Goal: Task Accomplishment & Management: Complete application form

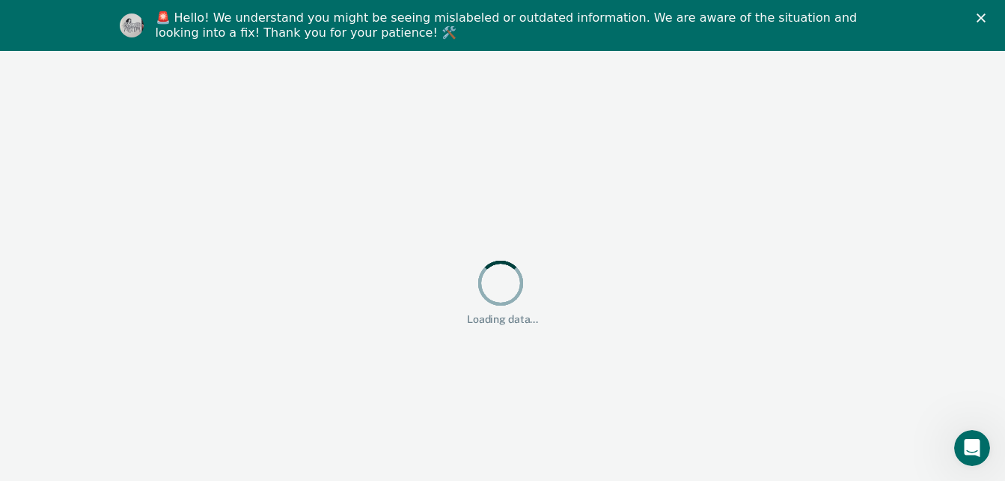
click at [802, 222] on div "Loading data..." at bounding box center [502, 291] width 1005 height 481
click at [986, 20] on icon "Close" at bounding box center [981, 17] width 9 height 9
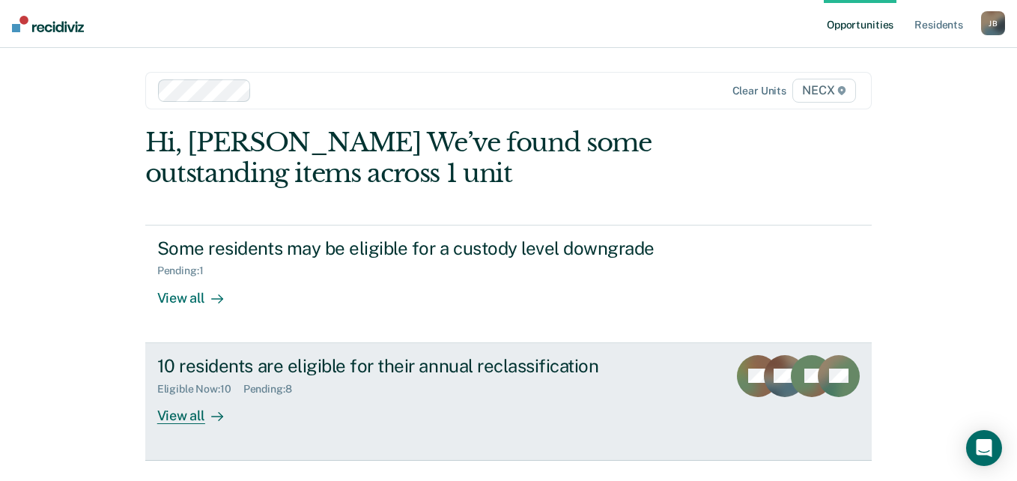
click at [326, 382] on div "Eligible Now : 10 Pending : 8" at bounding box center [420, 386] width 526 height 19
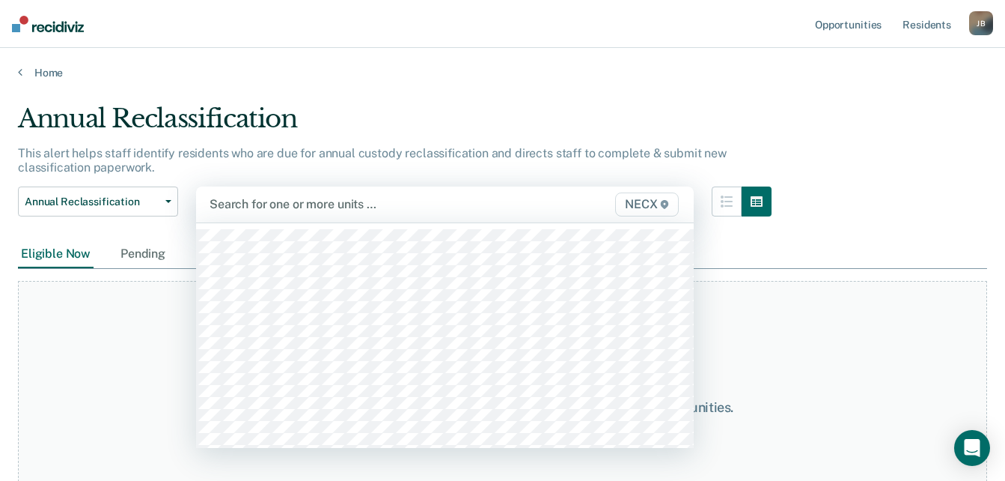
click at [282, 205] on div at bounding box center [374, 203] width 329 height 17
type input "necx"
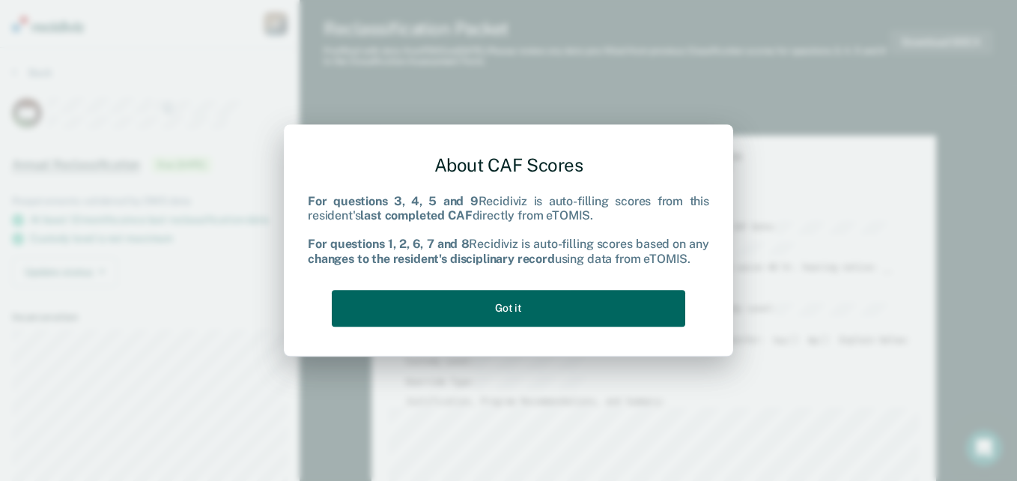
click at [505, 303] on button "Got it" at bounding box center [508, 308] width 353 height 37
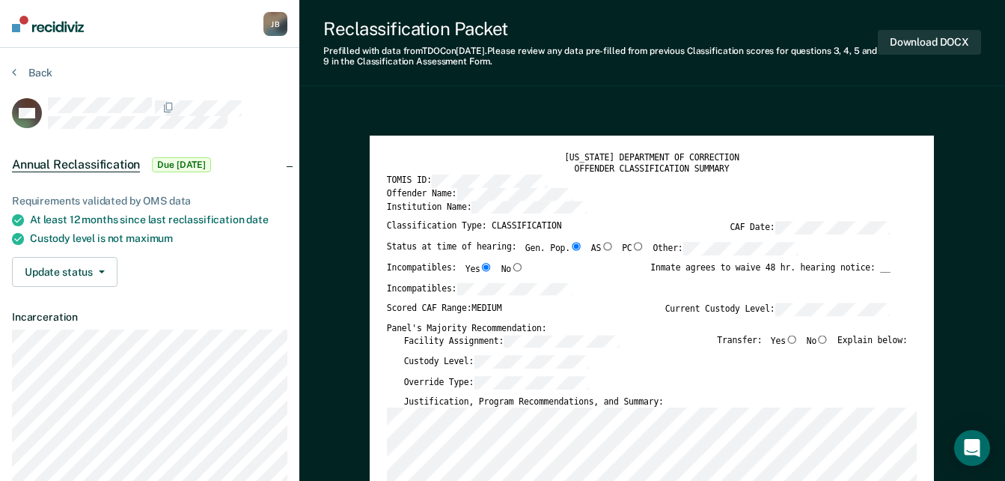
click at [829, 341] on input "No" at bounding box center [823, 339] width 13 height 8
type textarea "x"
radio input "true"
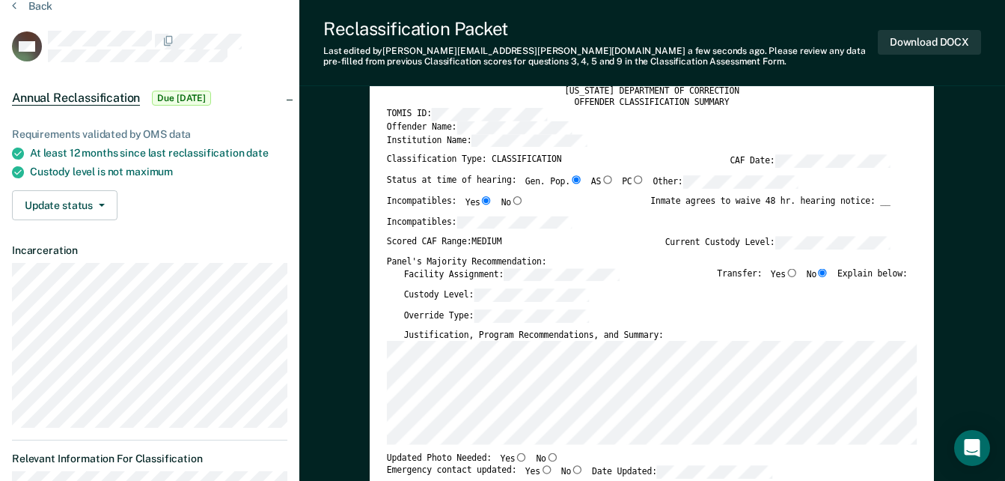
scroll to position [150, 0]
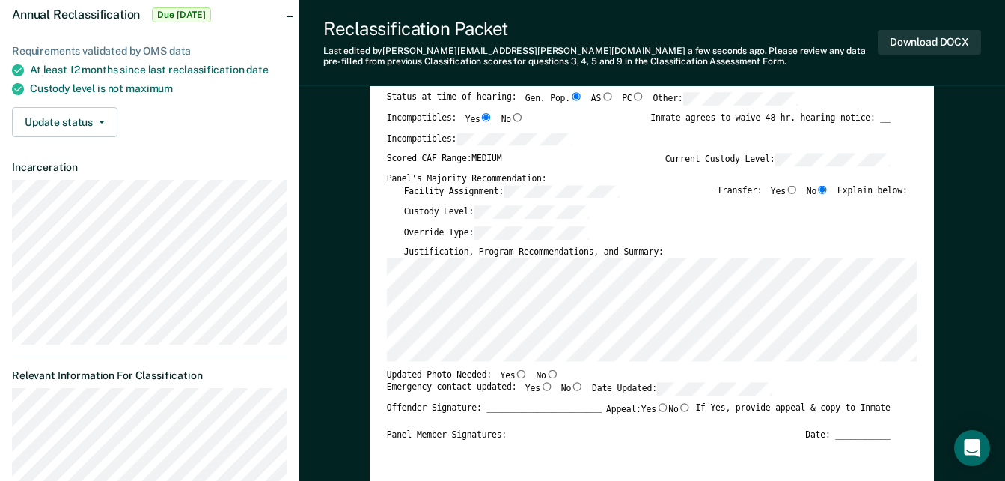
click at [540, 388] on input "Yes" at bounding box center [546, 386] width 13 height 8
type textarea "x"
radio input "true"
click at [952, 43] on button "Download DOCX" at bounding box center [929, 42] width 103 height 25
type textarea "x"
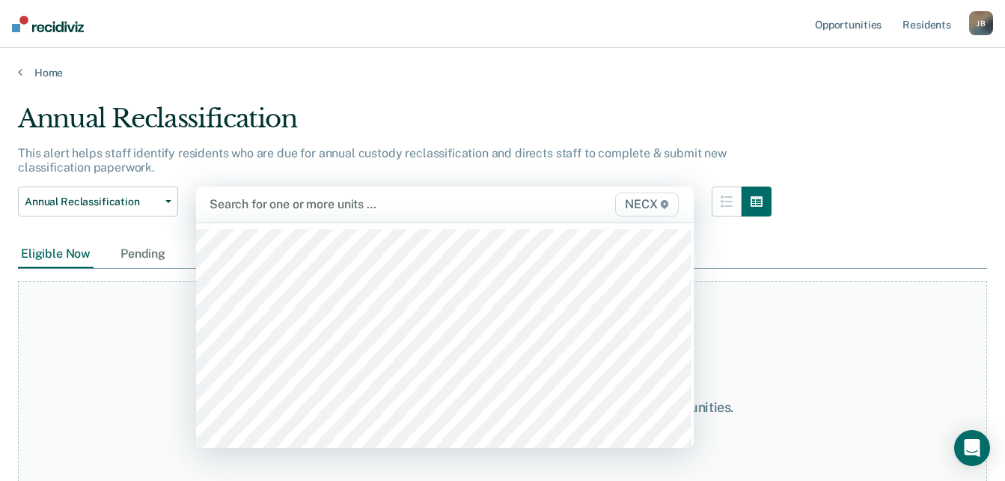
click at [293, 204] on div at bounding box center [374, 203] width 329 height 17
type input "necx"
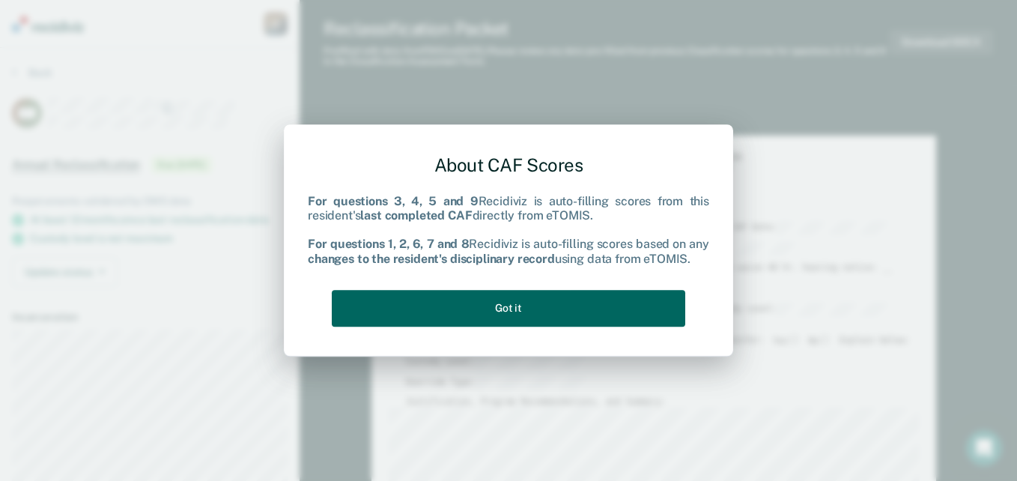
click at [525, 313] on button "Got it" at bounding box center [508, 308] width 353 height 37
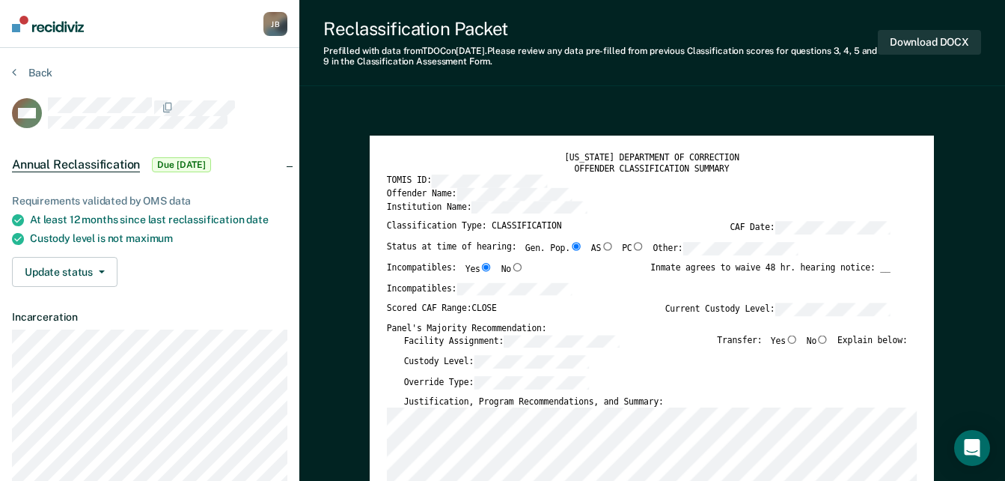
click at [829, 339] on input "No" at bounding box center [823, 339] width 13 height 8
type textarea "x"
radio input "true"
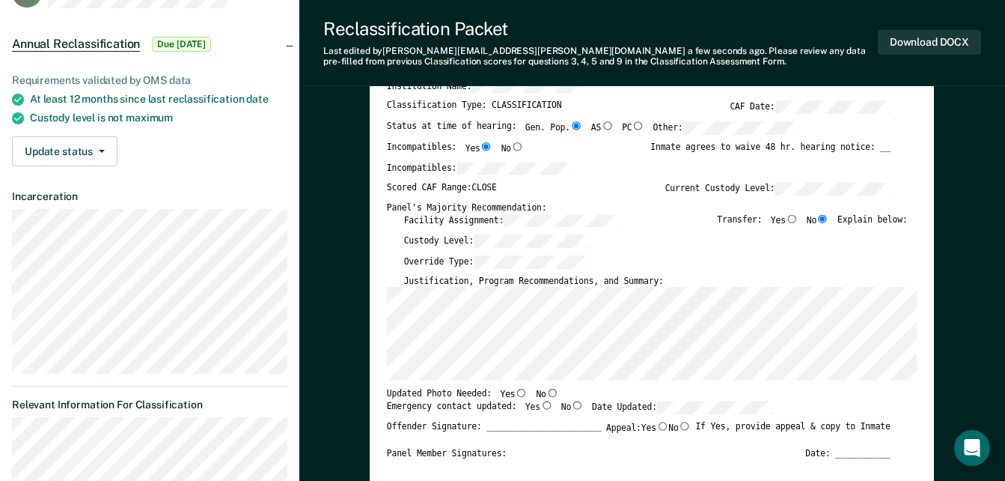
scroll to position [150, 0]
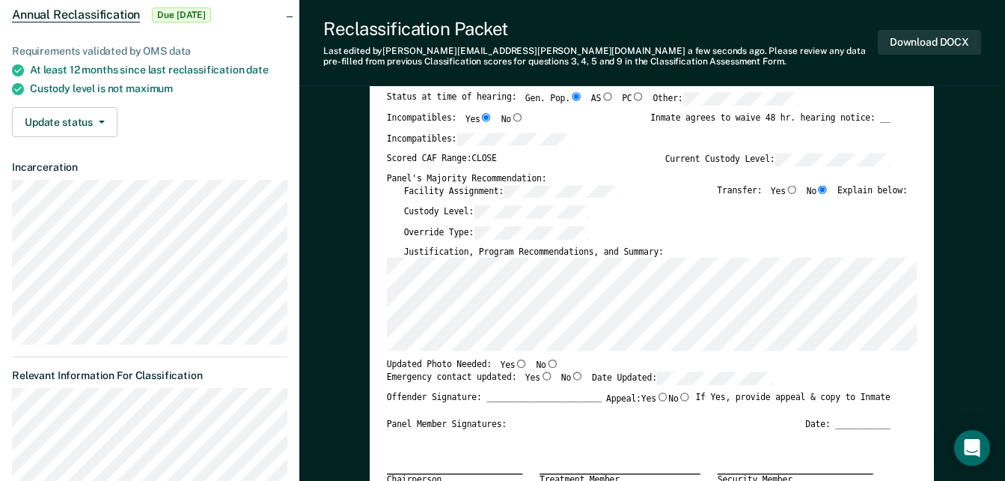
click at [533, 380] on label "Yes" at bounding box center [540, 377] width 28 height 13
click at [540, 380] on input "Yes" at bounding box center [546, 375] width 13 height 8
type textarea "x"
radio input "true"
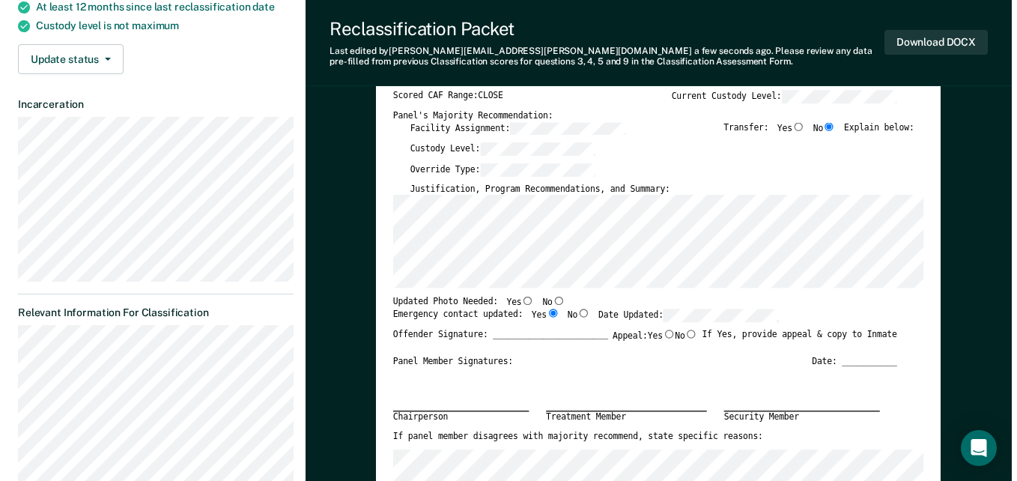
scroll to position [0, 0]
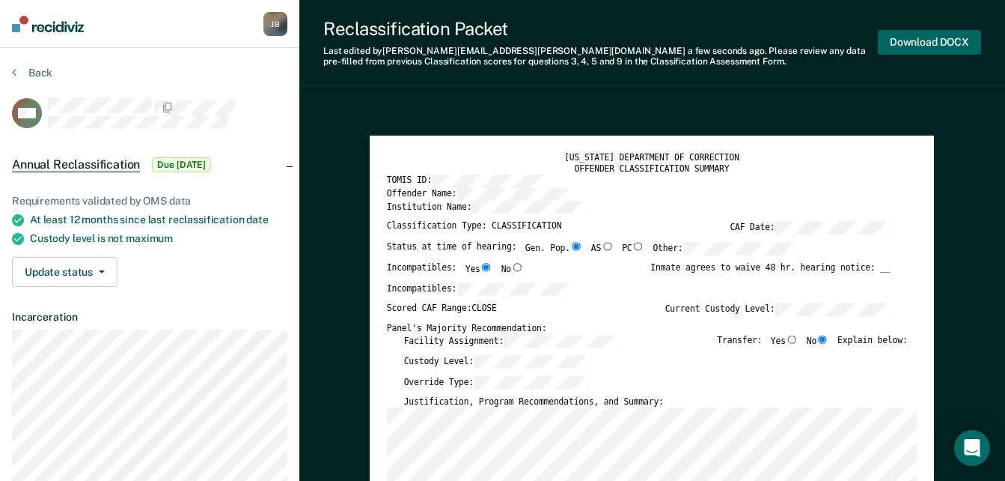
click at [934, 44] on button "Download DOCX" at bounding box center [929, 42] width 103 height 25
type textarea "x"
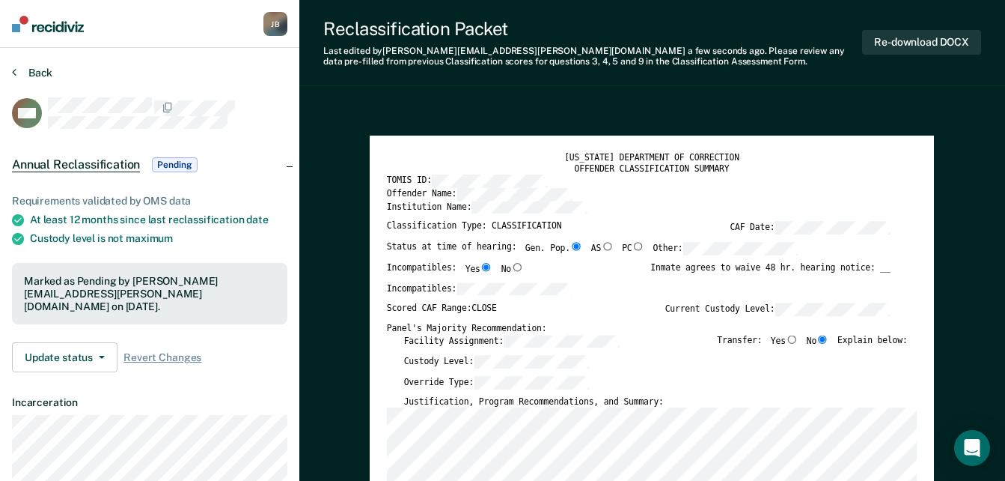
click at [29, 73] on button "Back" at bounding box center [32, 72] width 40 height 13
